Goal: Transaction & Acquisition: Book appointment/travel/reservation

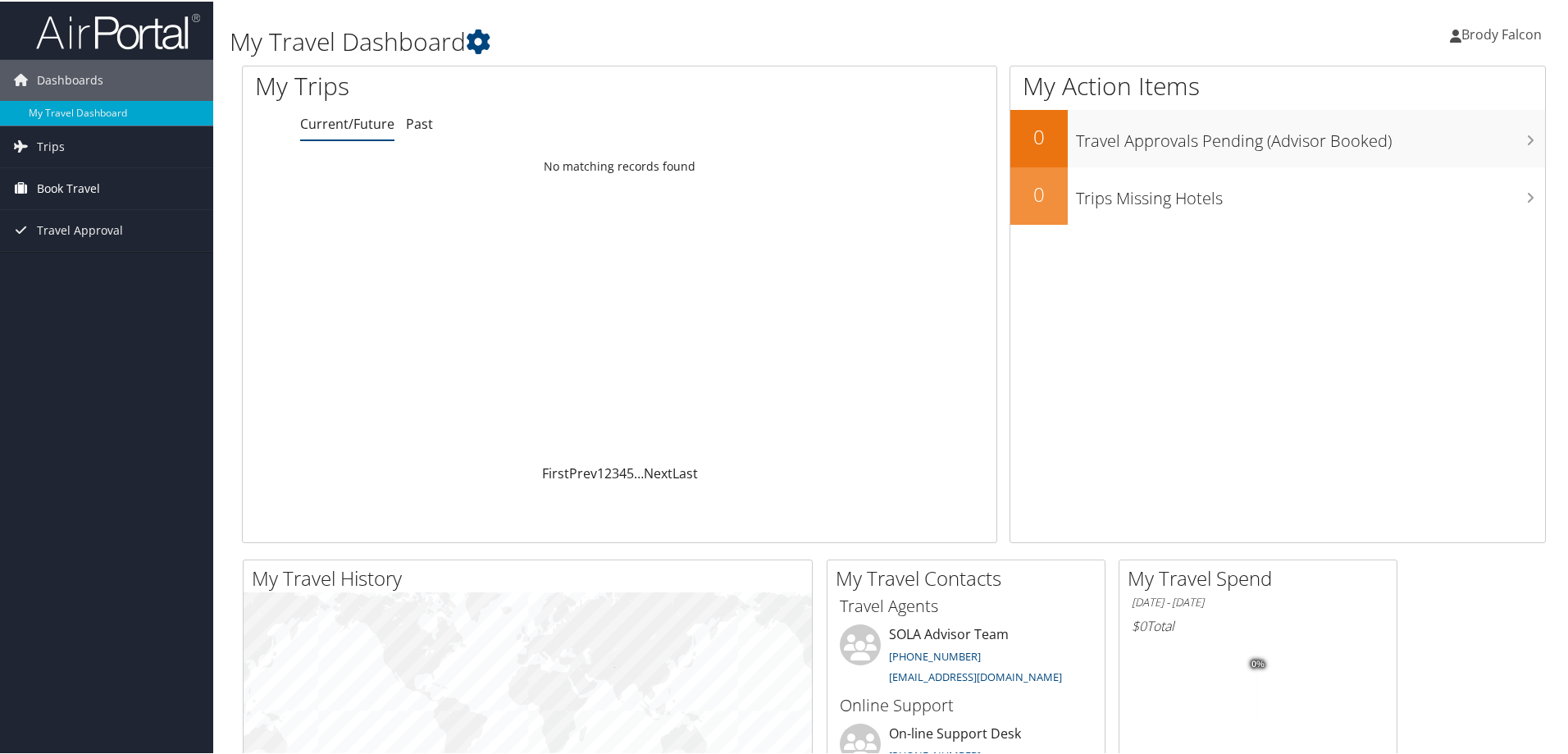
click at [76, 183] on span "Book Travel" at bounding box center [68, 186] width 63 height 41
click at [76, 239] on link "Book/Manage Online Trips" at bounding box center [106, 244] width 214 height 25
